Goal: Book appointment/travel/reservation

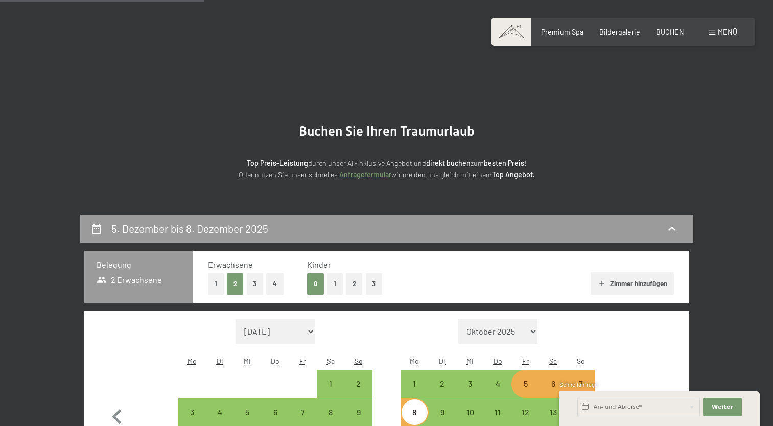
select select "[DATE]"
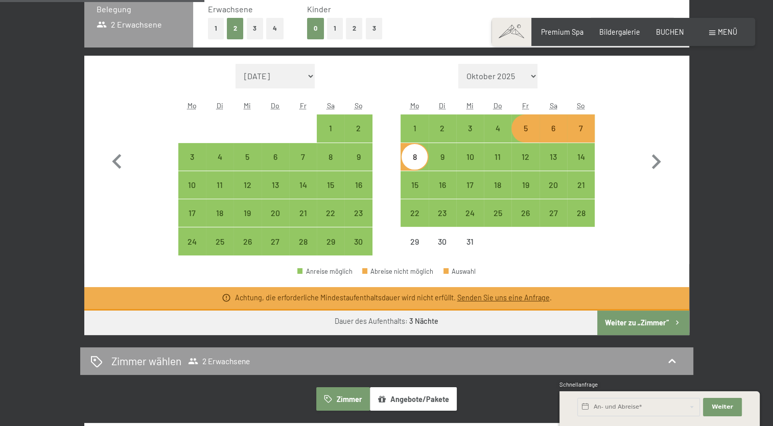
click at [616, 325] on button "Weiter zu „Zimmer“" at bounding box center [644, 323] width 92 height 25
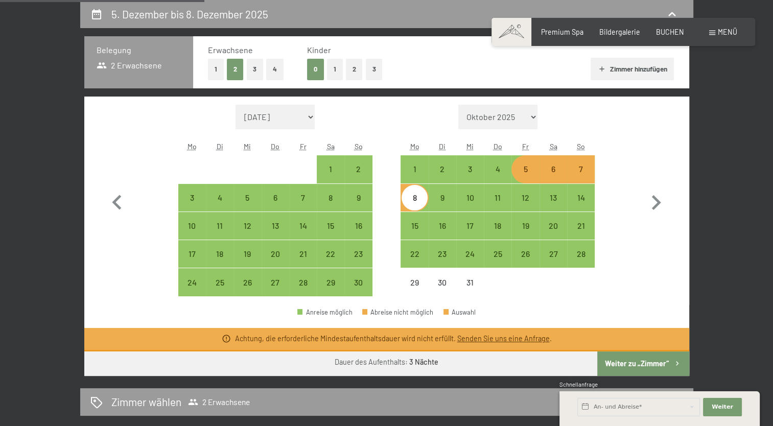
select select "[DATE]"
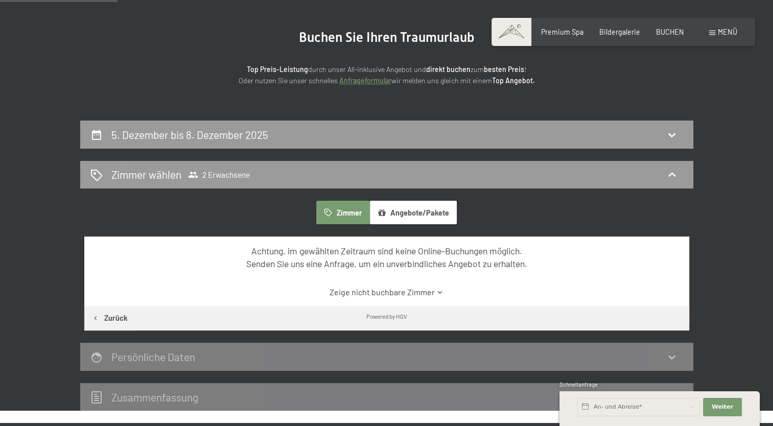
scroll to position [112, 0]
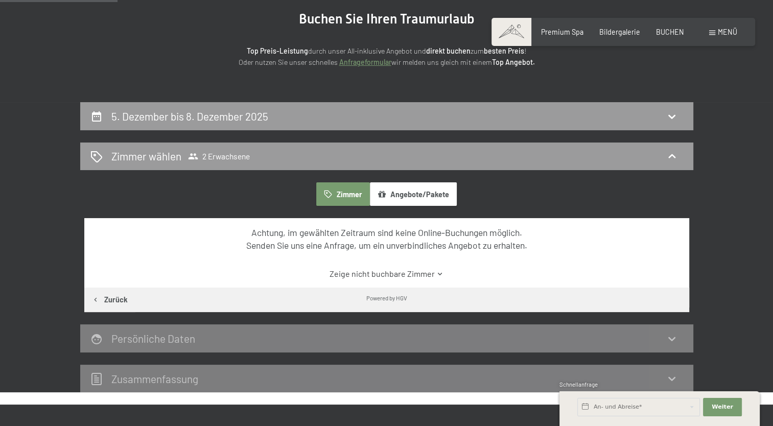
click at [429, 188] on button "Angebote/Pakete" at bounding box center [413, 194] width 87 height 24
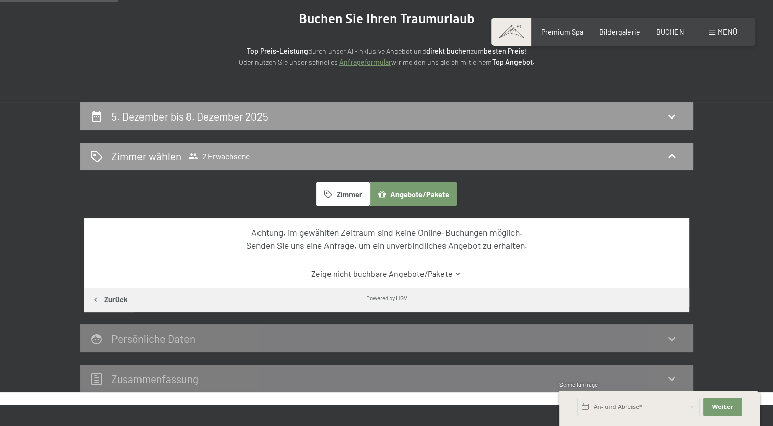
click at [344, 196] on button "Zimmer" at bounding box center [342, 194] width 53 height 24
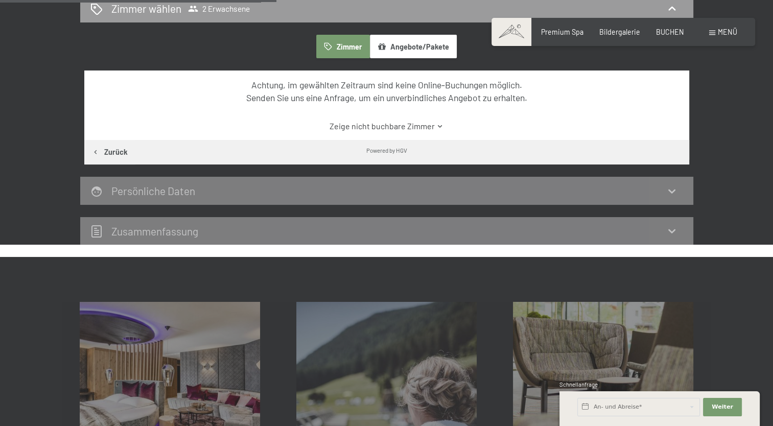
scroll to position [266, 0]
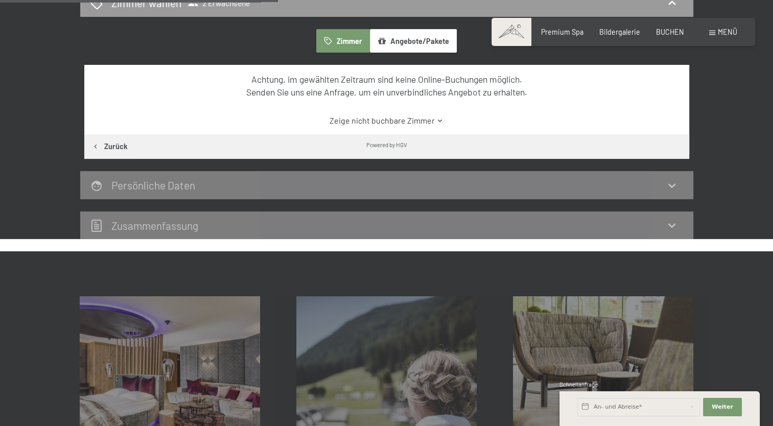
click at [204, 152] on div "Powered by HGV" at bounding box center [386, 144] width 605 height 20
click at [174, 181] on h2 "Persönliche Daten" at bounding box center [153, 185] width 84 height 13
click at [145, 185] on h2 "Persönliche Daten" at bounding box center [153, 185] width 84 height 13
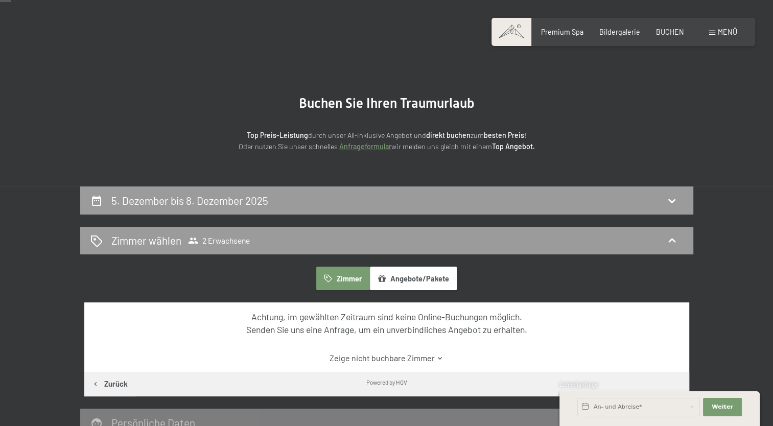
scroll to position [10, 0]
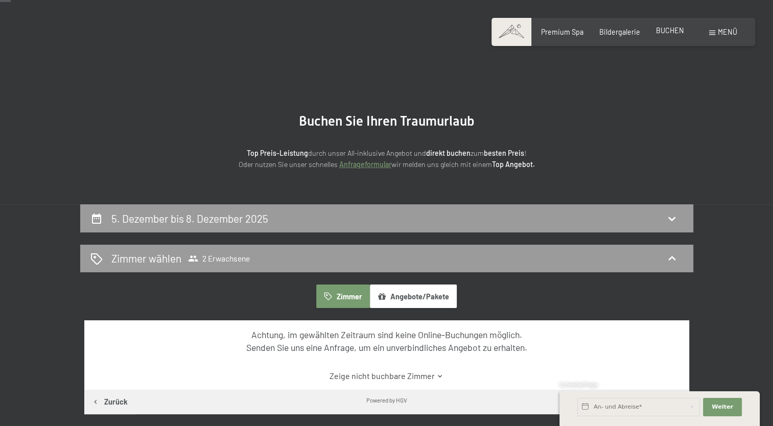
click at [666, 28] on span "BUCHEN" at bounding box center [670, 30] width 28 height 9
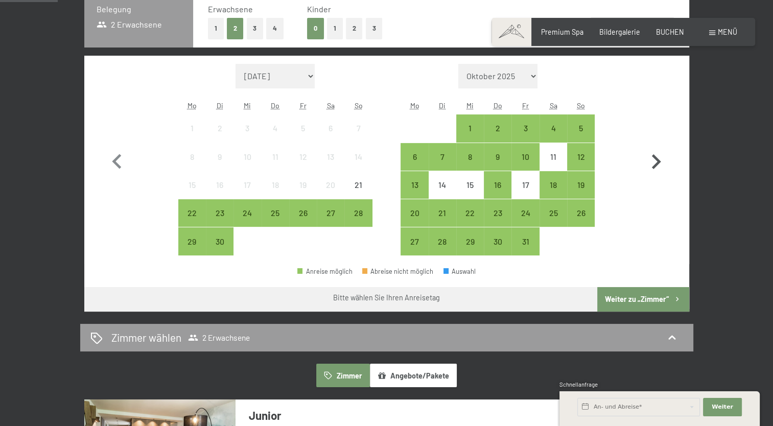
click at [656, 167] on icon "button" at bounding box center [657, 162] width 30 height 30
select select "2025-10-01"
select select "[DATE]"
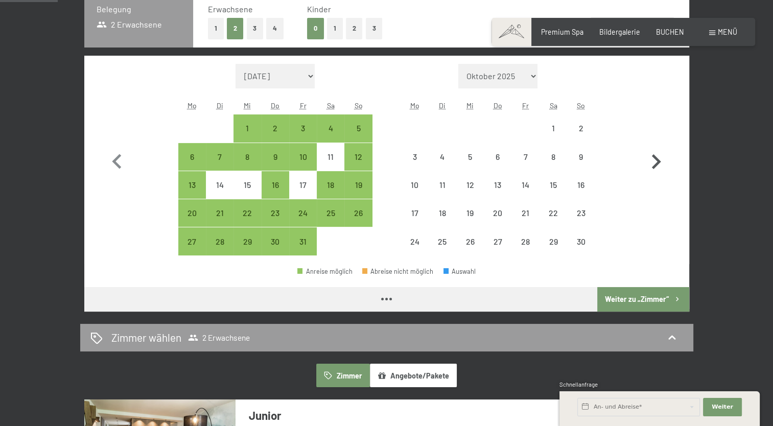
click at [656, 167] on icon "button" at bounding box center [657, 162] width 30 height 30
select select "[DATE]"
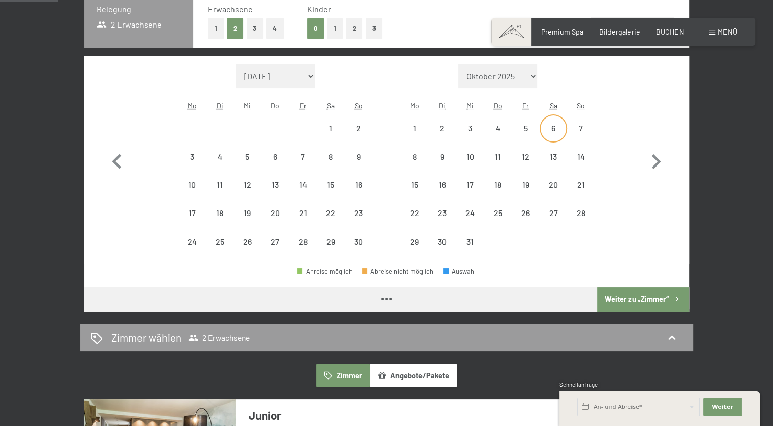
select select "[DATE]"
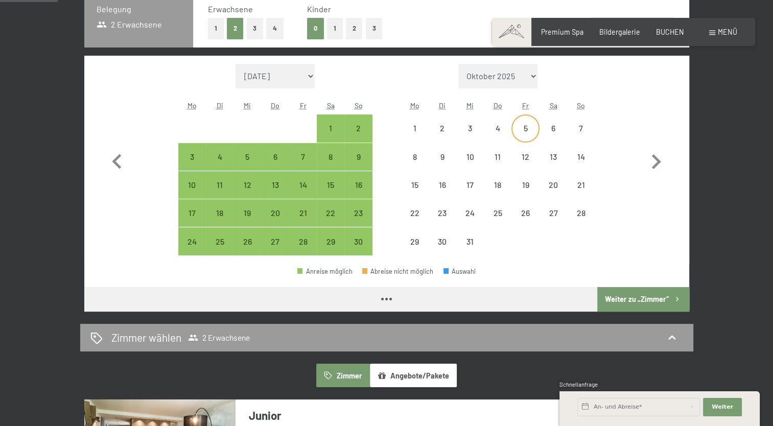
select select "[DATE]"
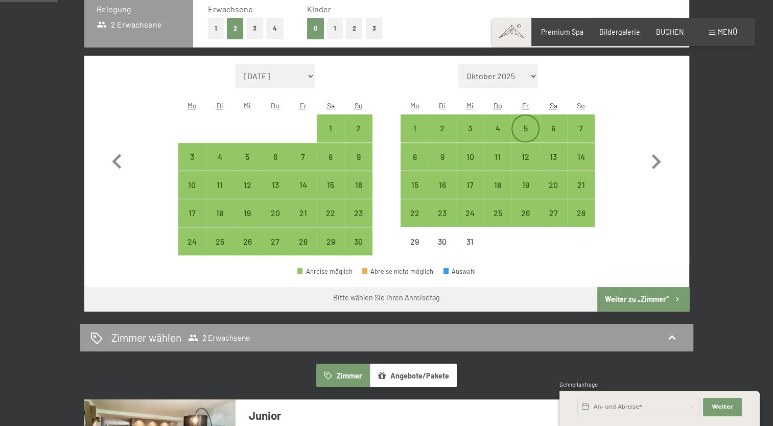
click at [533, 136] on div "5" at bounding box center [526, 137] width 26 height 26
select select "[DATE]"
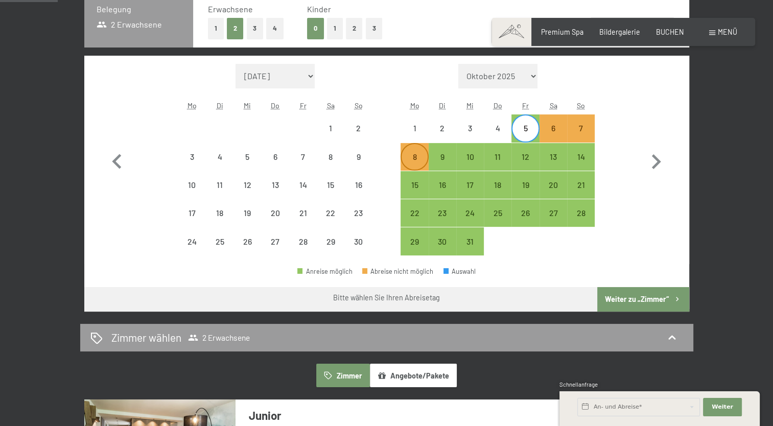
click at [419, 158] on div "8" at bounding box center [415, 166] width 26 height 26
select select "[DATE]"
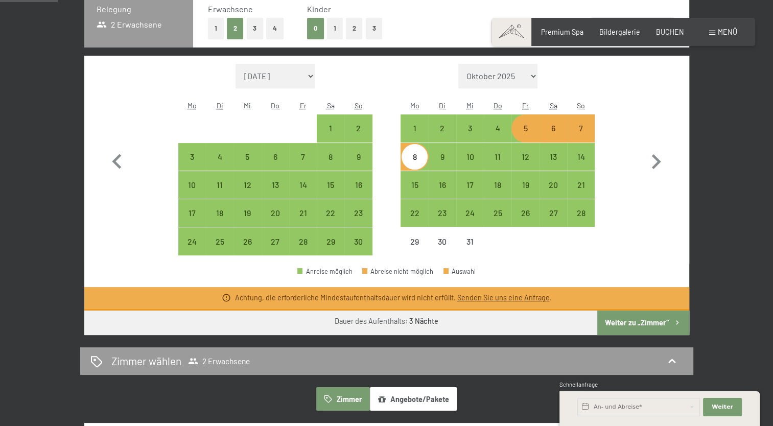
click at [508, 298] on link "Senden Sie uns eine Anfrage" at bounding box center [503, 297] width 93 height 9
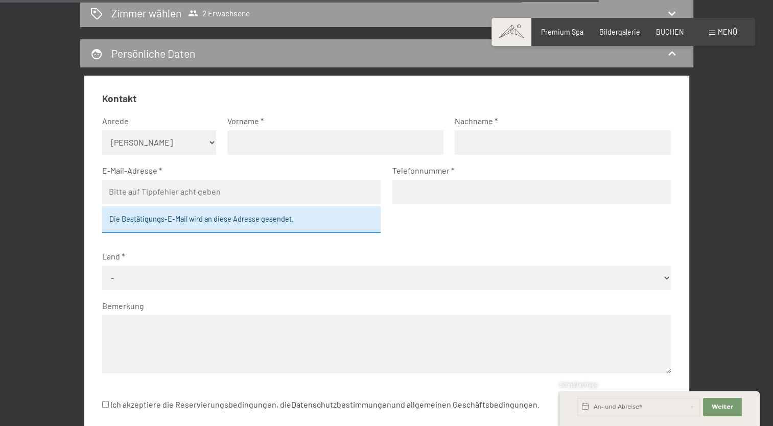
scroll to position [765, 0]
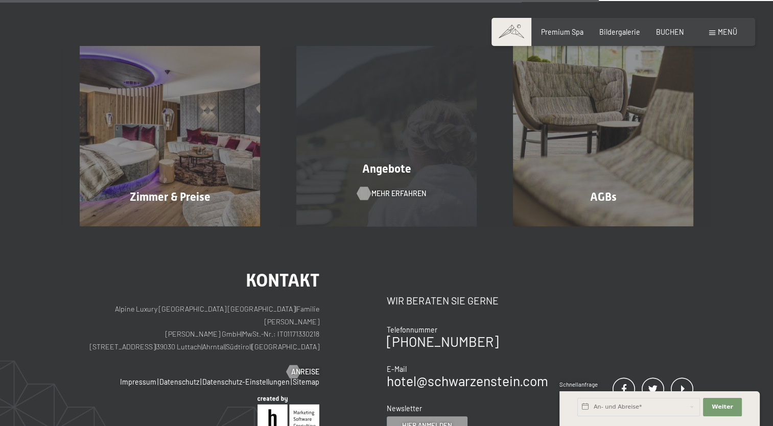
click at [404, 194] on span "Mehr erfahren" at bounding box center [399, 194] width 55 height 10
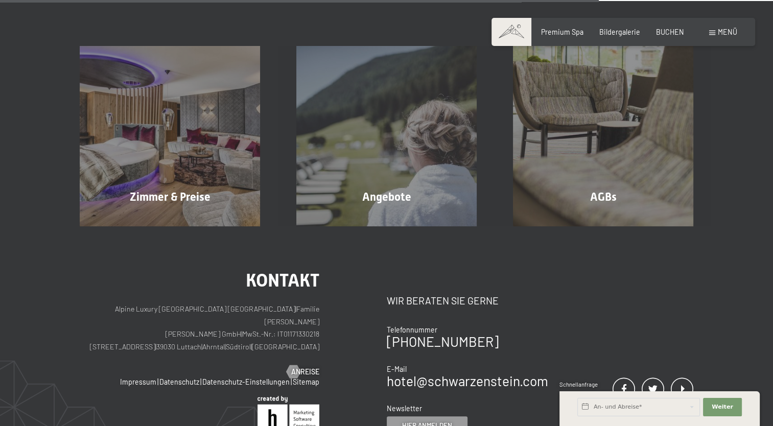
click at [386, 371] on div "Kontakt Alpine Luxury SPA Resort SCHWARZENSTEIN | Familie Zimmerhofer Otmar Zim…" at bounding box center [233, 352] width 307 height 163
click at [398, 377] on link "hotel@ no-spam. schwarzenstein. no-spam. com" at bounding box center [468, 381] width 162 height 16
click at [495, 373] on link "hotel@ no-spam. schwarzenstein. no-spam. com" at bounding box center [468, 381] width 162 height 16
drag, startPoint x: 461, startPoint y: 377, endPoint x: 402, endPoint y: 379, distance: 58.8
click at [402, 379] on link "hotel@ no-spam. schwarzenstein. no-spam. com" at bounding box center [468, 381] width 162 height 16
